Goal: Task Accomplishment & Management: Manage account settings

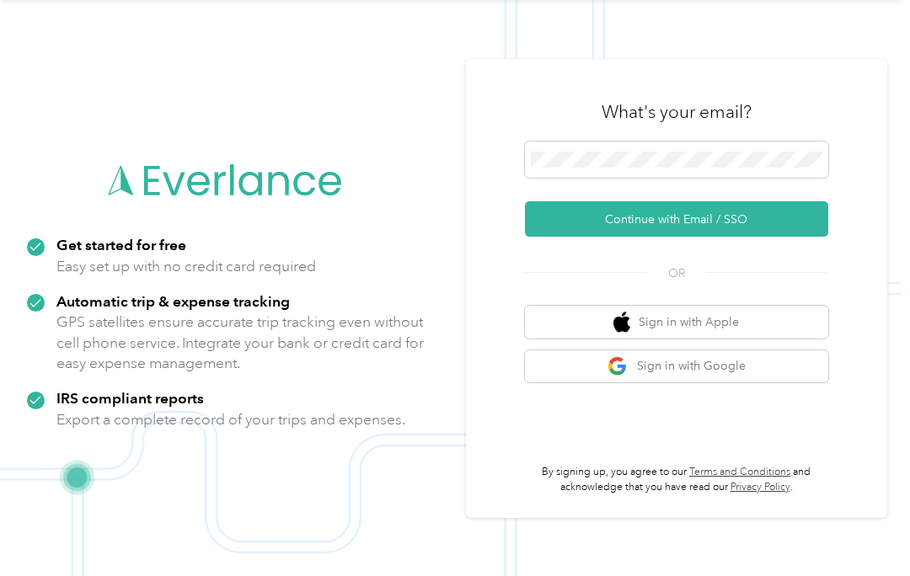
click at [719, 209] on button "Continue with Email / SSO" at bounding box center [676, 218] width 303 height 35
